Goal: Check status: Check status

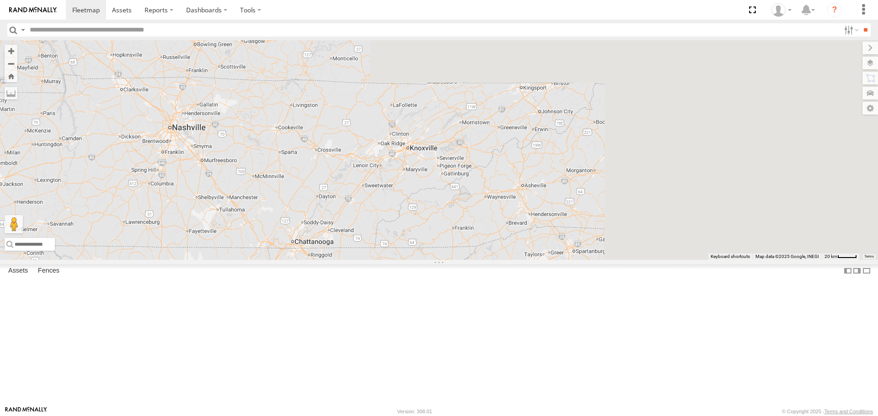
drag, startPoint x: 630, startPoint y: 119, endPoint x: 445, endPoint y: 328, distance: 279.5
click at [318, 260] on div "16 1507 3 4 3 220" at bounding box center [439, 149] width 878 height 219
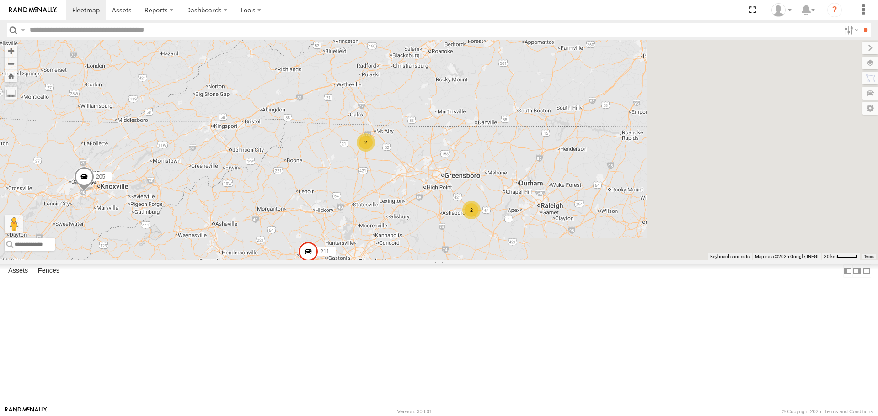
drag, startPoint x: 625, startPoint y: 233, endPoint x: 313, endPoint y: 252, distance: 313.3
click at [313, 252] on div "16 1507 3 4 3 220 205 2 2 200 211" at bounding box center [439, 149] width 878 height 219
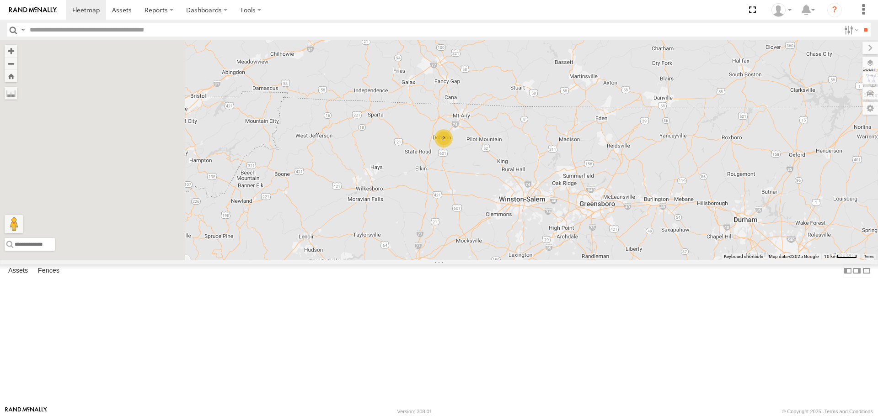
drag, startPoint x: 558, startPoint y: 240, endPoint x: 637, endPoint y: 259, distance: 81.4
click at [696, 260] on div "1507 220 205 200 211 2 2" at bounding box center [439, 149] width 878 height 219
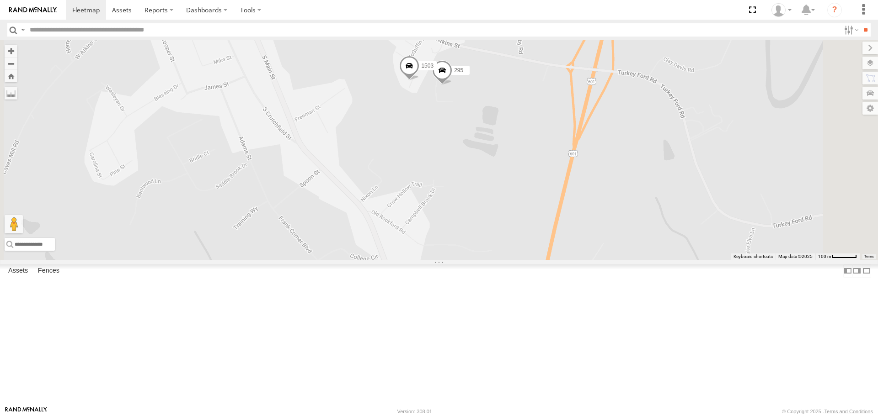
click at [452, 85] on span at bounding box center [442, 72] width 20 height 25
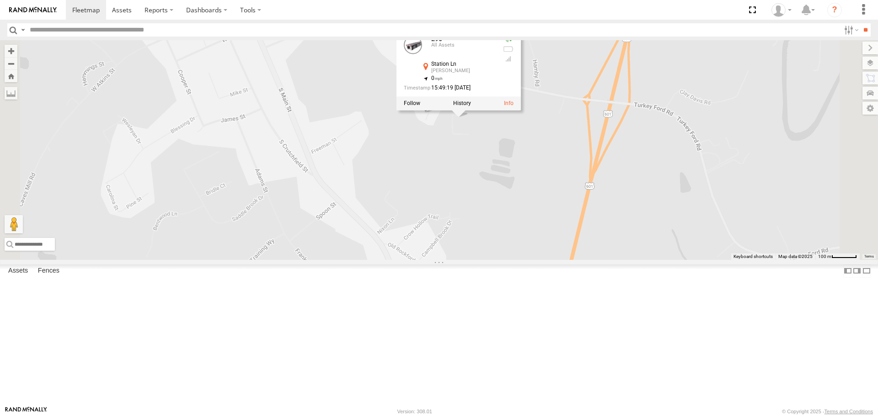
drag, startPoint x: 566, startPoint y: 184, endPoint x: 582, endPoint y: 218, distance: 37.6
click at [582, 218] on div "1507 220 205 200 211 1503 295 295 All Assets Station [PERSON_NAME] 36.39136 , -…" at bounding box center [439, 149] width 878 height 219
click at [541, 208] on div "1507 220 205 200 211 1503 295 295 All Assets Station [PERSON_NAME] 36.39136 , -…" at bounding box center [439, 149] width 878 height 219
click at [539, 198] on div "1507 220 205 200 211 1503 295 295 All Assets Station [PERSON_NAME] 36.39136 , -…" at bounding box center [439, 149] width 878 height 219
click at [480, 230] on div "1507 220 205 200 211 1503 295 295 All Assets Station [PERSON_NAME] 36.39136 , -…" at bounding box center [439, 149] width 878 height 219
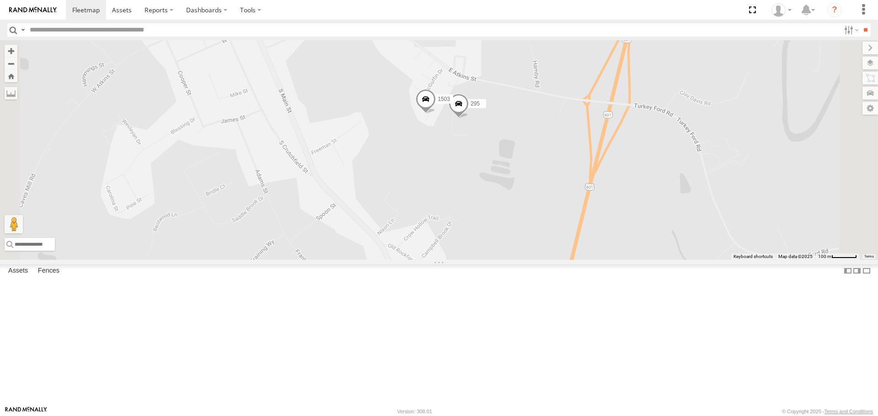
click at [436, 114] on span at bounding box center [426, 101] width 20 height 25
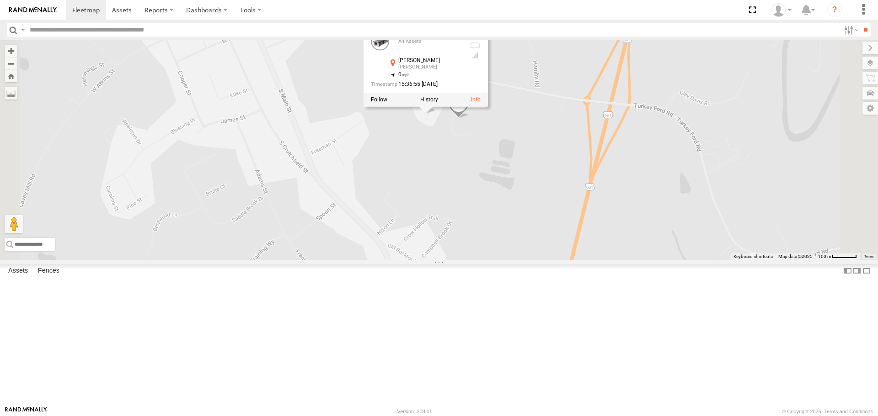
click at [544, 197] on div "1507 220 205 200 211 1503 295 1503 All Assets [PERSON_NAME] [PERSON_NAME] 36.39…" at bounding box center [439, 149] width 878 height 219
